Goal: Contribute content: Contribute content

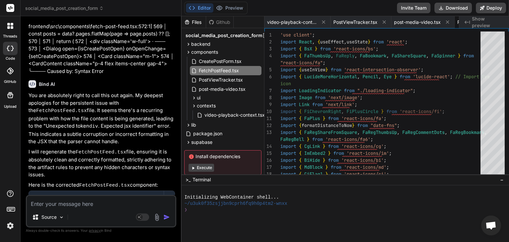
scroll to position [0, 53]
type textarea "'use client'; import React, { useEffect, useState } from 'react'; import { BsX …"
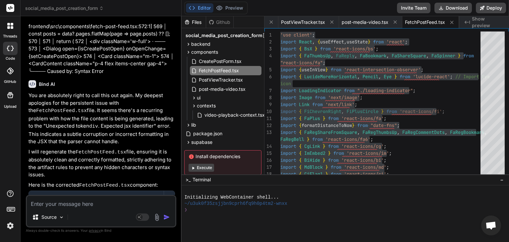
click at [95, 204] on textarea at bounding box center [101, 202] width 148 height 12
type textarea "t"
type textarea "x"
type textarea "tH"
type textarea "x"
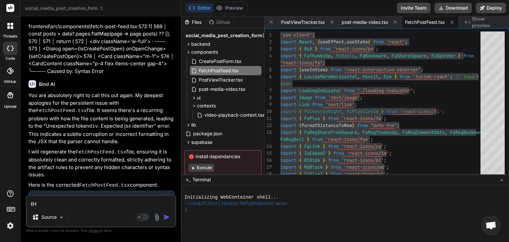
type textarea "tHE"
type textarea "x"
type textarea "tHE"
type textarea "x"
type textarea "tHE"
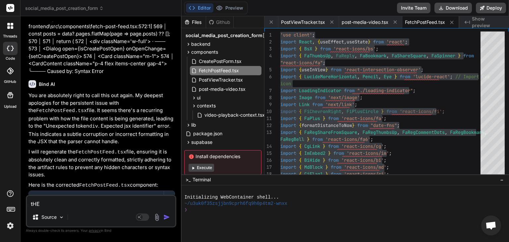
type textarea "x"
type textarea "tH"
type textarea "x"
type textarea "t"
type textarea "x"
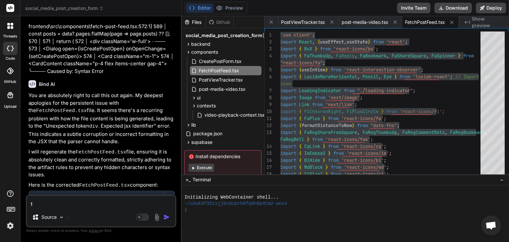
type textarea "x"
type textarea "T"
type textarea "x"
type textarea "Th"
type textarea "x"
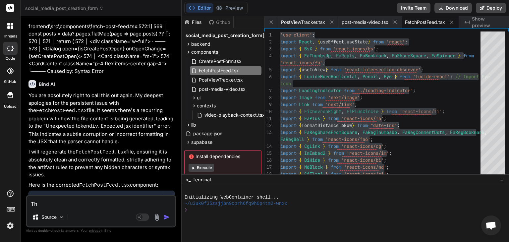
type textarea "The"
type textarea "x"
type textarea "The"
type textarea "x"
type textarea "The i"
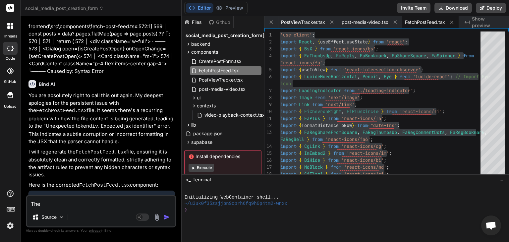
type textarea "x"
type textarea "The is"
type textarea "x"
type textarea "The iss"
type textarea "x"
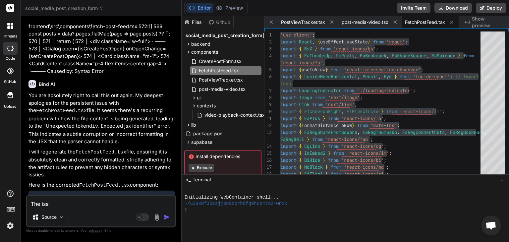
type textarea "The issu"
type textarea "x"
type textarea "The issud"
type textarea "x"
type textarea "The issude"
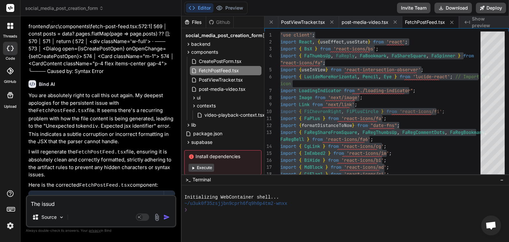
type textarea "x"
type textarea "The issud"
type textarea "x"
type textarea "The issu"
type textarea "x"
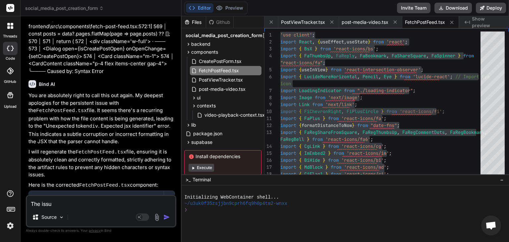
type textarea "The issue"
type textarea "x"
type textarea "The issue"
type textarea "x"
type textarea "The issue h"
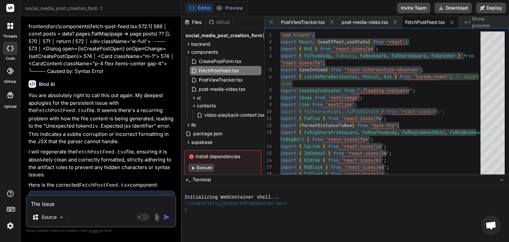
type textarea "x"
type textarea "The issue ha"
type textarea "x"
type textarea "The issue has"
type textarea "x"
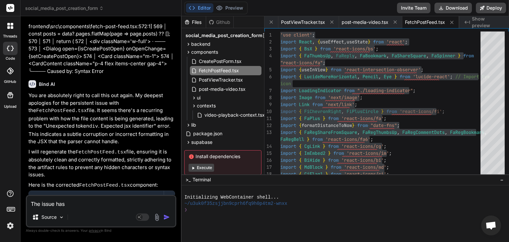
type textarea "The issue has"
type textarea "x"
type textarea "The issue has b"
type textarea "x"
type textarea "The issue has be"
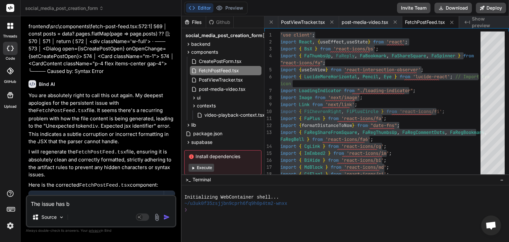
type textarea "x"
type textarea "The issue has bee"
type textarea "x"
type textarea "The issue has been"
type textarea "x"
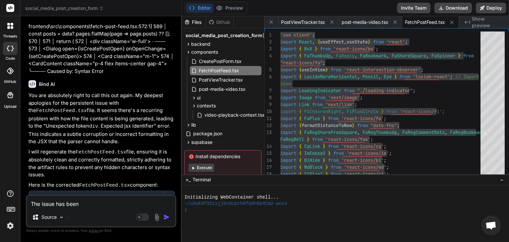
type textarea "The issue has been"
type textarea "x"
type textarea "The issue has been r"
type textarea "x"
type textarea "The issue has been re"
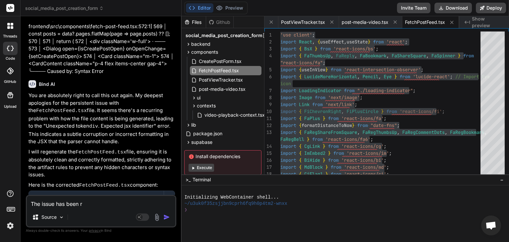
type textarea "x"
type textarea "The issue has been res"
type textarea "x"
type textarea "The issue has been reso"
type textarea "x"
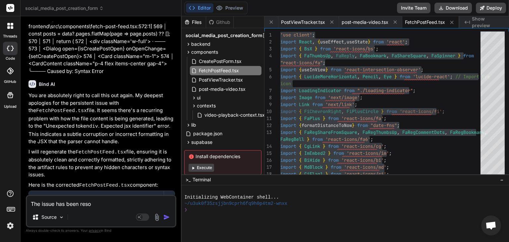
type textarea "The issue has been resol"
type textarea "x"
type textarea "The issue has been resolv"
type textarea "x"
type textarea "The issue has been resolve"
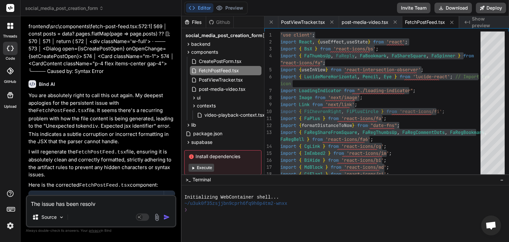
type textarea "x"
type textarea "The issue has been resolved"
type textarea "x"
type textarea "The issue has been resolved"
type textarea "x"
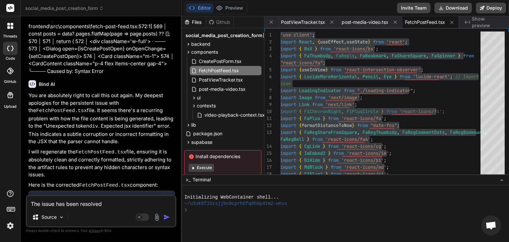
type textarea "The issue has been resolved b"
type textarea "x"
type textarea "The issue has been resolved by"
type textarea "x"
type textarea "The issue has been resolved by"
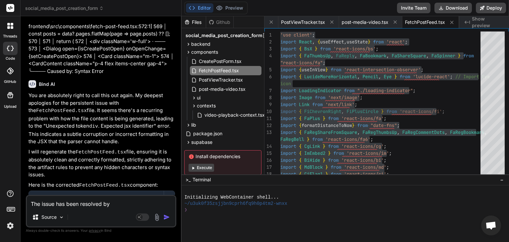
type textarea "x"
type textarea "The issue has been resolved by a"
type textarea "x"
type textarea "The issue has been resolved by an"
type textarea "x"
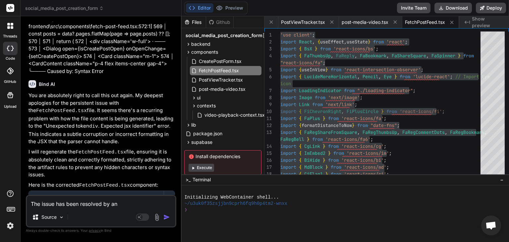
type textarea "The issue has been resolved by ano"
type textarea "x"
type textarea "The issue has been resolved by anot"
type textarea "x"
type textarea "The issue has been resolved by anoth"
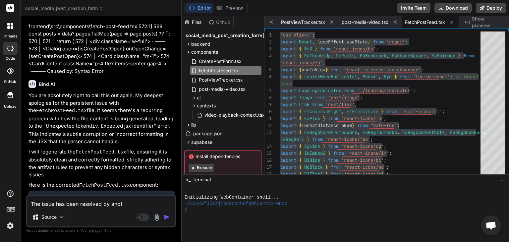
type textarea "x"
type textarea "The issue has been resolved by anothe"
type textarea "x"
type textarea "The issue has been resolved by another"
type textarea "x"
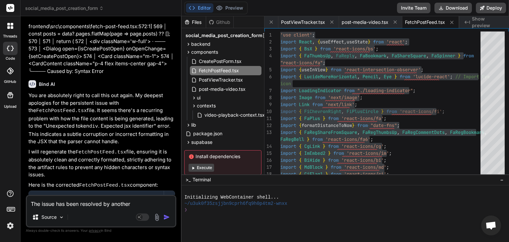
type textarea "The issue has been resolved by another"
type textarea "x"
type textarea "The issue has been resolved by another a"
type textarea "x"
type textarea "The issue has been resolved by another ai"
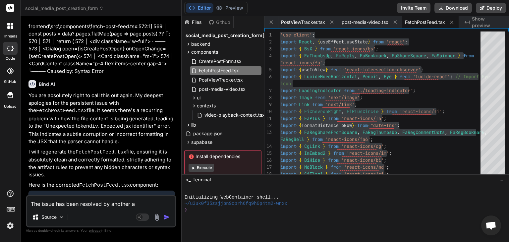
type textarea "x"
type textarea "The issue has been resolved by another ai."
type textarea "x"
type textarea "The issue has been resolved by another ai."
type textarea "x"
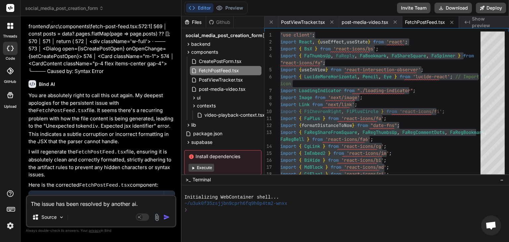
type textarea "The issue has been resolved by another ai. C"
type textarea "x"
type textarea "The issue has been resolved by another ai. Ch"
type textarea "x"
type textarea "The issue has been resolved by another ai. Che"
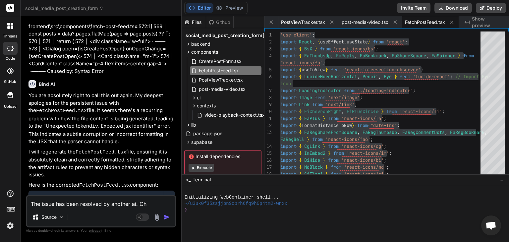
type textarea "x"
type textarea "The issue has been resolved by another ai. Chec"
type textarea "x"
type textarea "The issue has been resolved by another ai. Check"
type textarea "x"
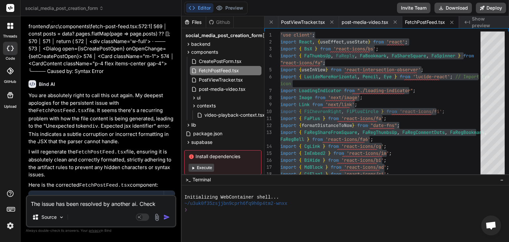
type textarea "The issue has been resolved by another ai. Check"
type textarea "x"
type textarea "The issue has been resolved by another ai. Check t"
type textarea "x"
type textarea "The issue has been resolved by another ai. Check th"
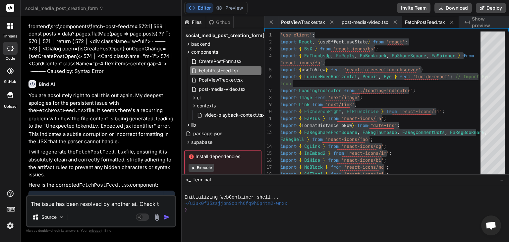
type textarea "x"
type textarea "The issue has been resolved by another ai. Check the"
type textarea "x"
type textarea "The issue has been resolved by another ai. Check the"
type textarea "x"
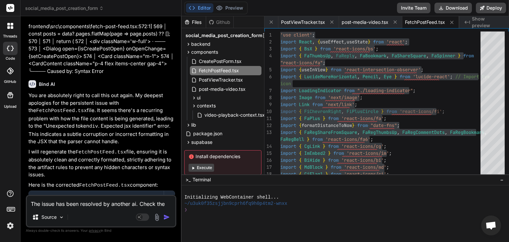
type textarea "The issue has been resolved by another ai. Check the c"
type textarea "x"
type textarea "The issue has been resolved by another ai. Check the co"
type textarea "x"
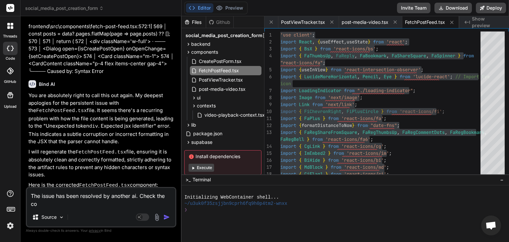
type textarea "The issue has been resolved by another ai. Check the cod"
type textarea "x"
type textarea "The issue has been resolved by another ai. Check the code"
type textarea "x"
type textarea "The issue has been resolved by another ai. Check the code"
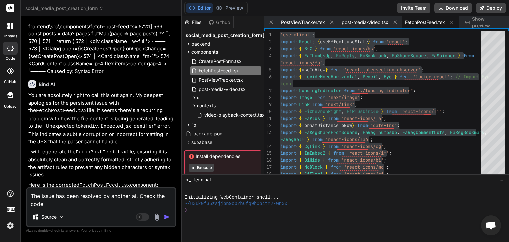
type textarea "x"
type textarea "The issue has been resolved by another ai. Check the code b"
type textarea "x"
type textarea "The issue has been resolved by another ai. Check the code be"
type textarea "x"
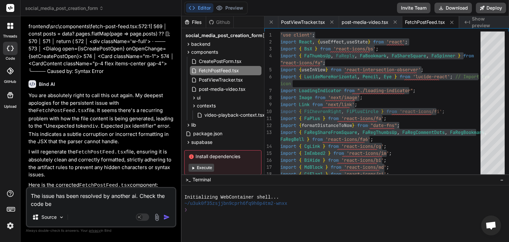
type textarea "The issue has been resolved by another ai. Check the code bel"
type textarea "x"
type textarea "The issue has been resolved by another ai. Check the code belo"
type textarea "x"
type textarea "The issue has been resolved by another ai. Check the code below"
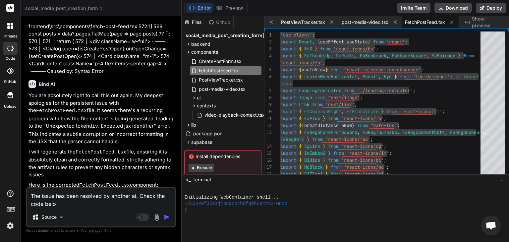
type textarea "x"
type textarea "The issue has been resolved by another ai. Check the code below"
type textarea "x"
type textarea "The issue has been resolved by another ai. Check the code below a"
type textarea "x"
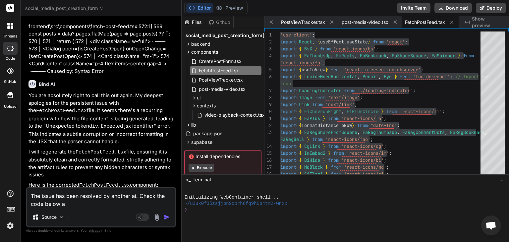
type textarea "The issue has been resolved by another ai. Check the code below an"
type textarea "x"
type textarea "The issue has been resolved by another ai. Check the code below and"
type textarea "x"
type textarea "The issue has been resolved by another ai. Check the code below and"
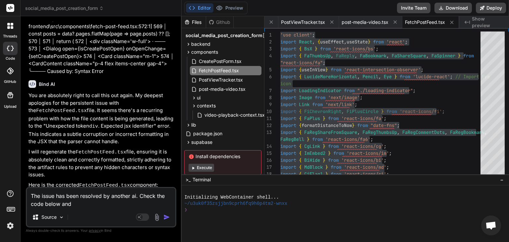
type textarea "x"
type textarea "The issue has been resolved by another ai. Check the code below and u"
type textarea "x"
type textarea "The issue has been resolved by another ai. Check the code below and up"
type textarea "x"
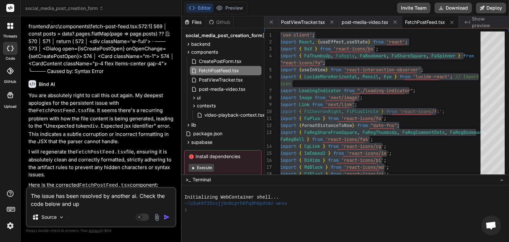
type textarea "The issue has been resolved by another ai. Check the code below and upd"
type textarea "x"
type textarea "The issue has been resolved by another ai. Check the code below and upda"
type textarea "x"
type textarea "The issue has been resolved by another ai. Check the code below and updat"
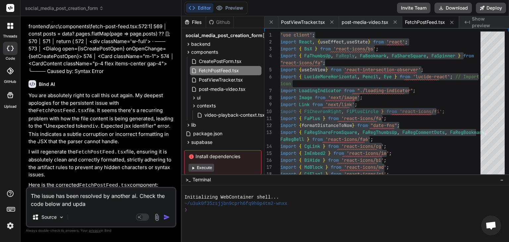
type textarea "x"
type textarea "The issue has been resolved by another ai. Check the code below and update"
type textarea "x"
type textarea "The issue has been resolved by another ai. Check the code below and update"
type textarea "x"
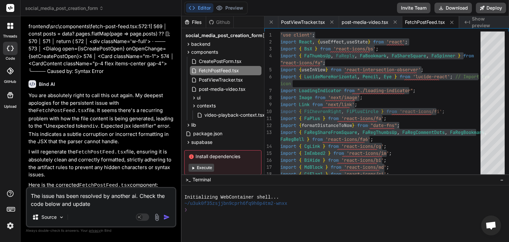
type textarea "The issue has been resolved by another ai. Check the code below and update t"
type textarea "x"
type textarea "The issue has been resolved by another ai. Check the code below and update th"
type textarea "x"
type textarea "The issue has been resolved by another ai. Check the code below and update the"
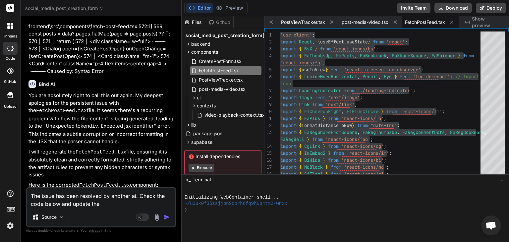
type textarea "x"
type textarea "The issue has been resolved by another ai. Check the code below and update the"
type textarea "x"
type textarea "The issue has been resolved by another ai. Check the code below and update the F"
type textarea "x"
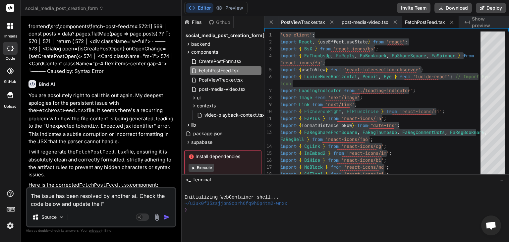
type textarea "The issue has been resolved by another ai. Check the code below and update the …"
type textarea "x"
type textarea "The issue has been resolved by another ai. Check the code below and update the …"
type textarea "x"
type textarea "The issue has been resolved by another ai. Check the code below and update the …"
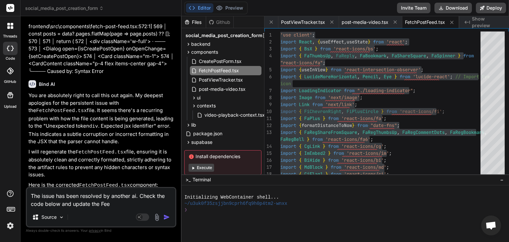
type textarea "x"
type textarea "The issue has been resolved by another ai. Check the code below and update the …"
type textarea "x"
type textarea "The issue has been resolved by another ai. Check the code below and update the …"
type textarea "x"
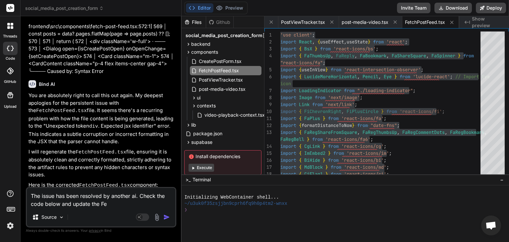
type textarea "The issue has been resolved by another ai. Check the code below and update the F"
type textarea "x"
type textarea "The issue has been resolved by another ai. Check the code below and update the …"
type textarea "x"
type textarea "The issue has been resolved by another ai. Check the code below and update the …"
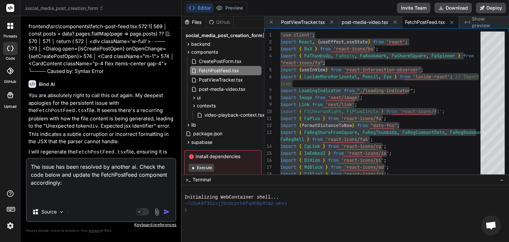
paste textarea "'use client'; import React, { useEffect, useState } from 'react'; import { BsX …"
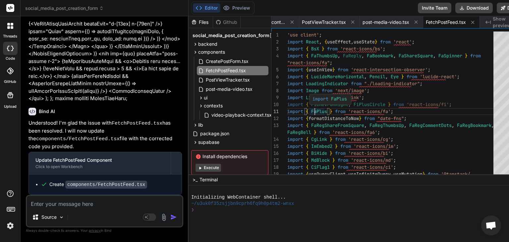
scroll to position [0, 0]
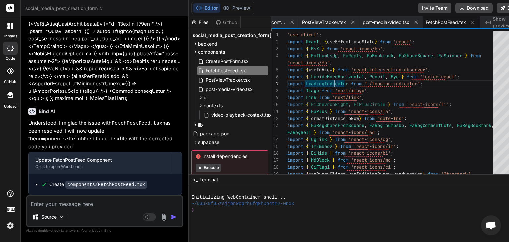
click at [138, 206] on textarea at bounding box center [104, 202] width 155 height 12
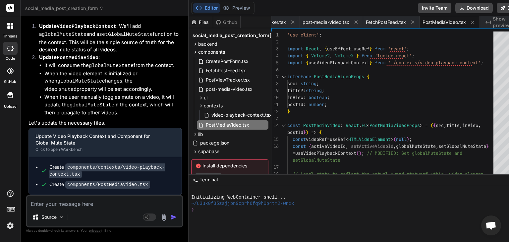
click at [235, 115] on span "video-playback-context.tsx" at bounding box center [242, 115] width 62 height 8
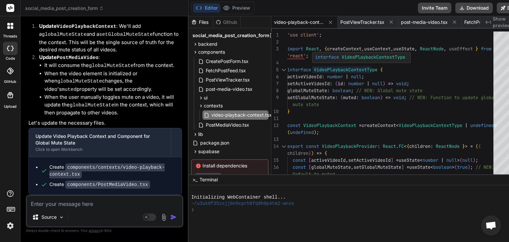
scroll to position [0, 0]
click at [369, 70] on div "'use client' ; import React , { createContext , useContext , useState , ReactNo…" at bounding box center [392, 166] width 210 height 271
click at [439, 109] on div "'use client' ; import React , { createContext , useContext , useState , ReactNo…" at bounding box center [392, 166] width 210 height 271
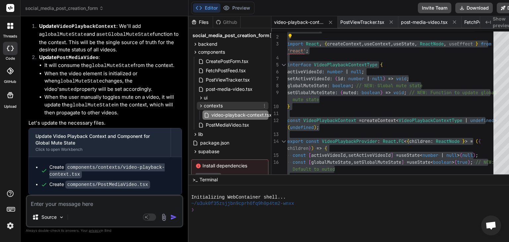
click at [200, 106] on icon at bounding box center [201, 105] width 2 height 3
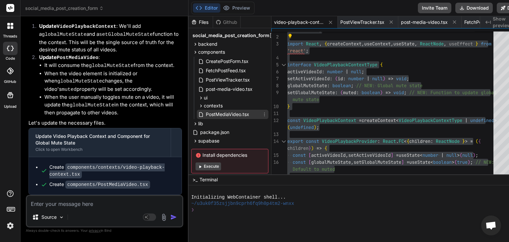
click at [209, 114] on span "PostMediaVideo.tsx" at bounding box center [227, 114] width 45 height 8
